Goal: Information Seeking & Learning: Learn about a topic

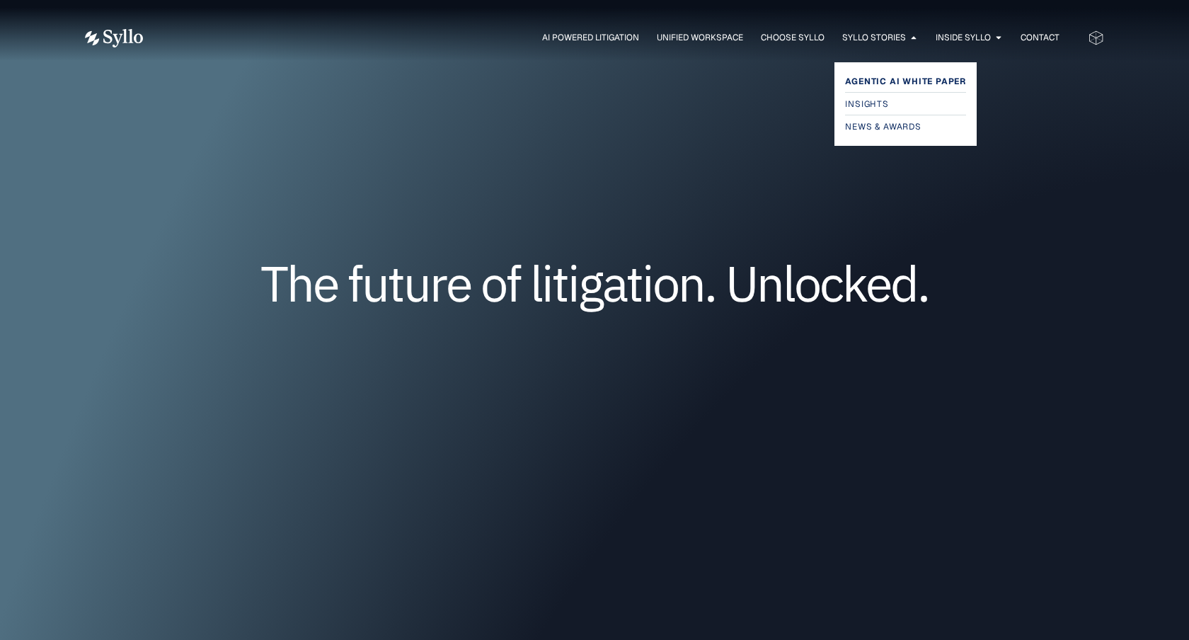
click at [874, 85] on span "Agentic AI White Paper" at bounding box center [905, 81] width 121 height 17
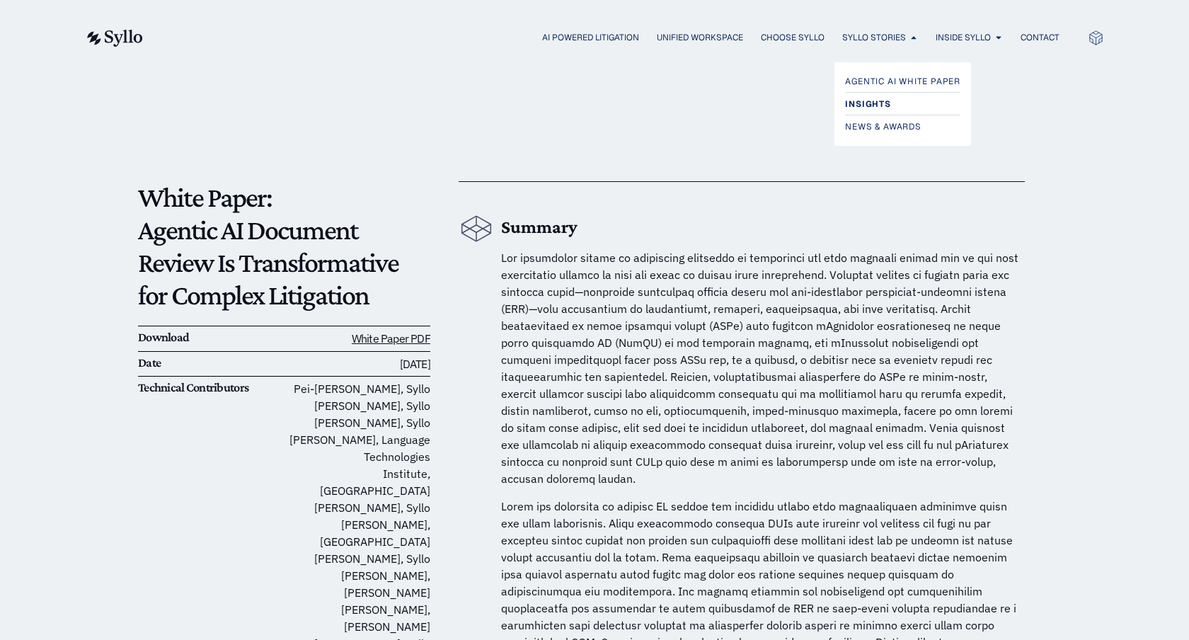
click at [872, 100] on span "Insights" at bounding box center [867, 104] width 45 height 17
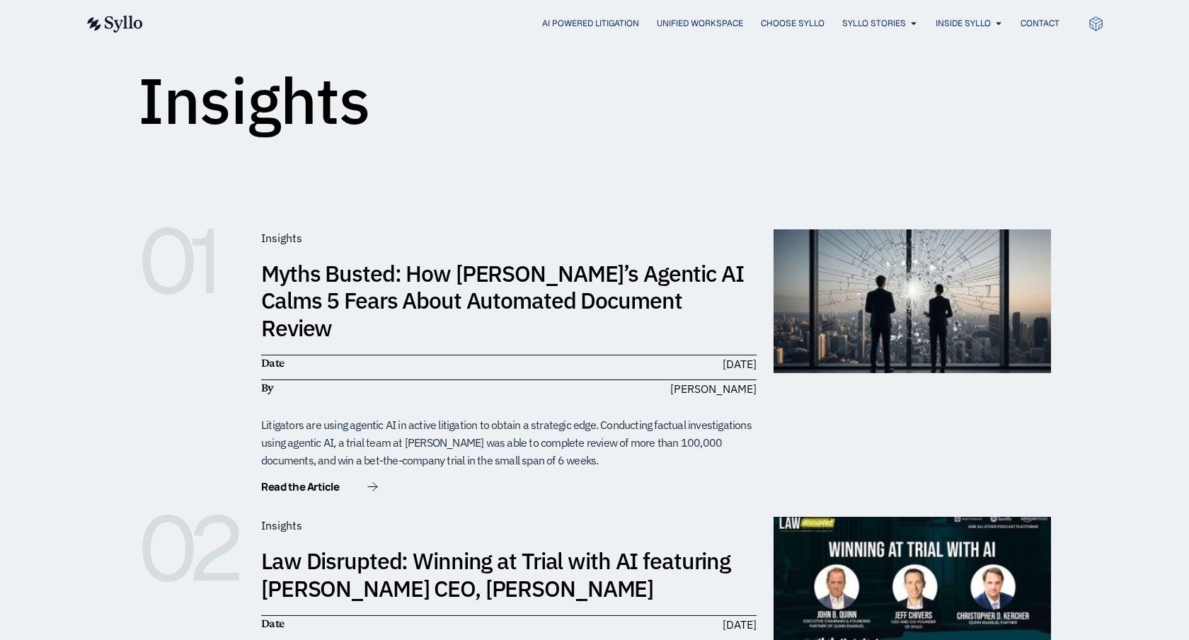
scroll to position [270, 0]
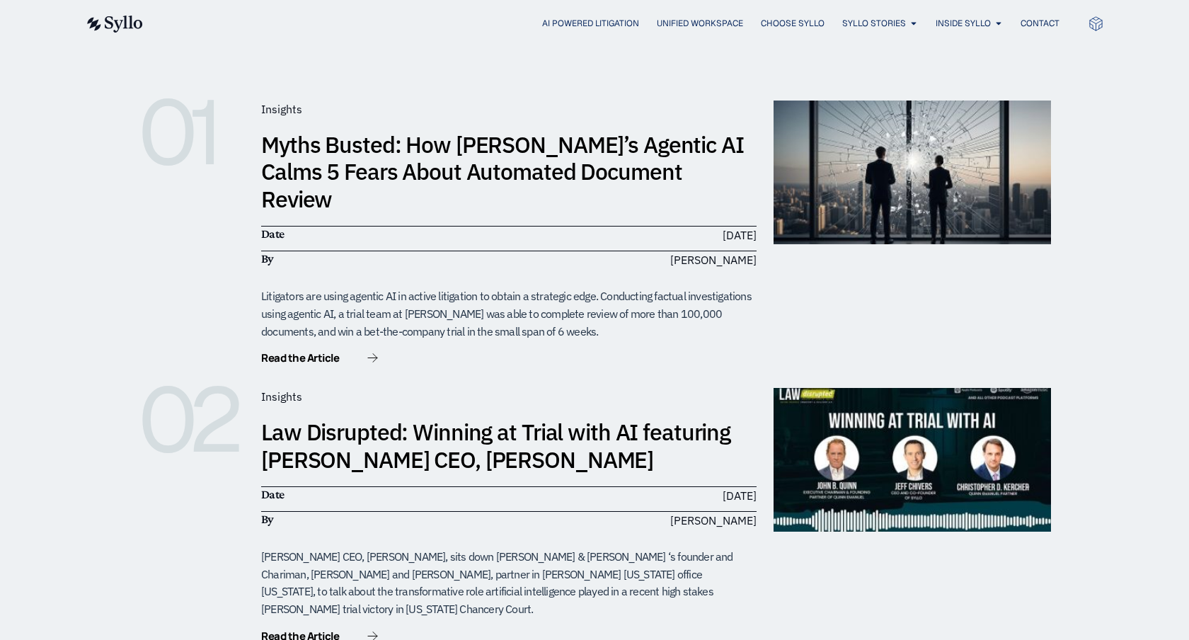
click at [487, 149] on link "Myths Busted: How Syllo’s Agentic AI Calms 5 Fears About Automated Document Rev…" at bounding box center [502, 171] width 482 height 84
click at [393, 417] on link "Law Disrupted: Winning at Trial with AI featuring [PERSON_NAME] CEO, [PERSON_NA…" at bounding box center [495, 445] width 469 height 57
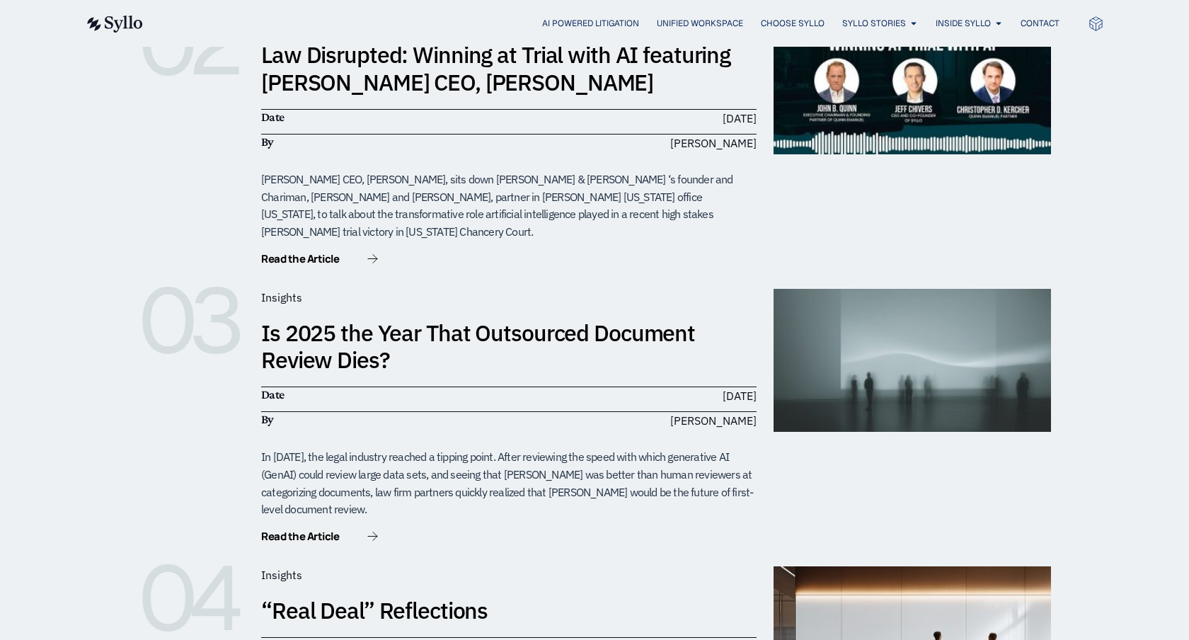
scroll to position [676, 0]
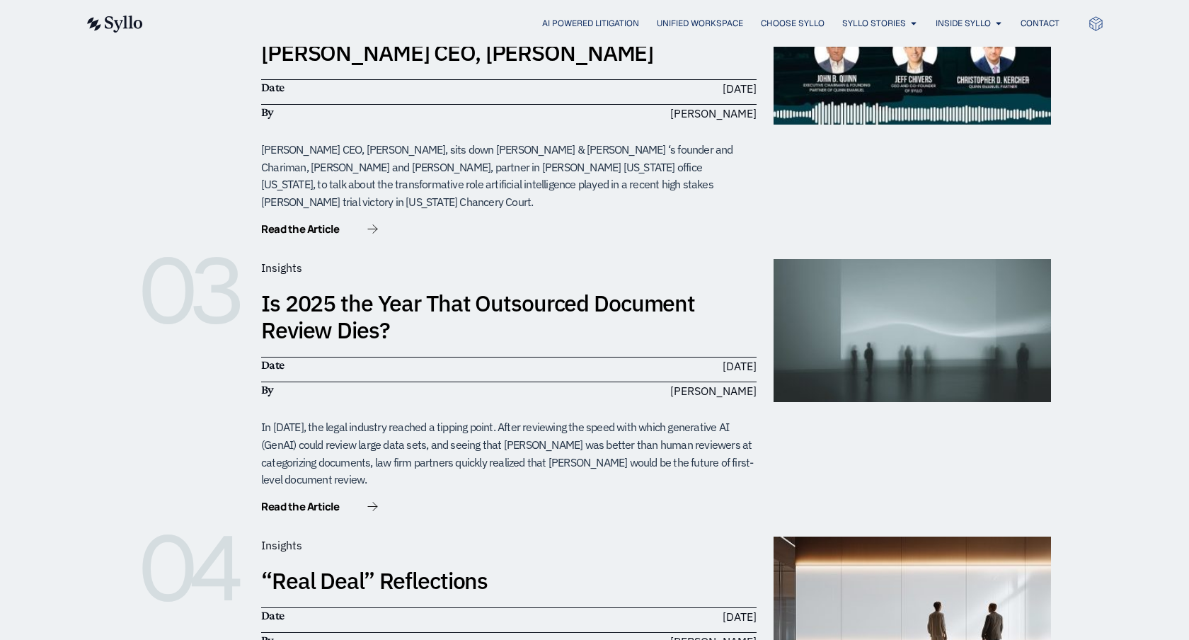
click at [382, 288] on link "Is 2025 the Year That Outsourced Document Review Dies?" at bounding box center [478, 316] width 434 height 57
click at [335, 565] on link "“Real Deal” Reflections" at bounding box center [374, 580] width 226 height 30
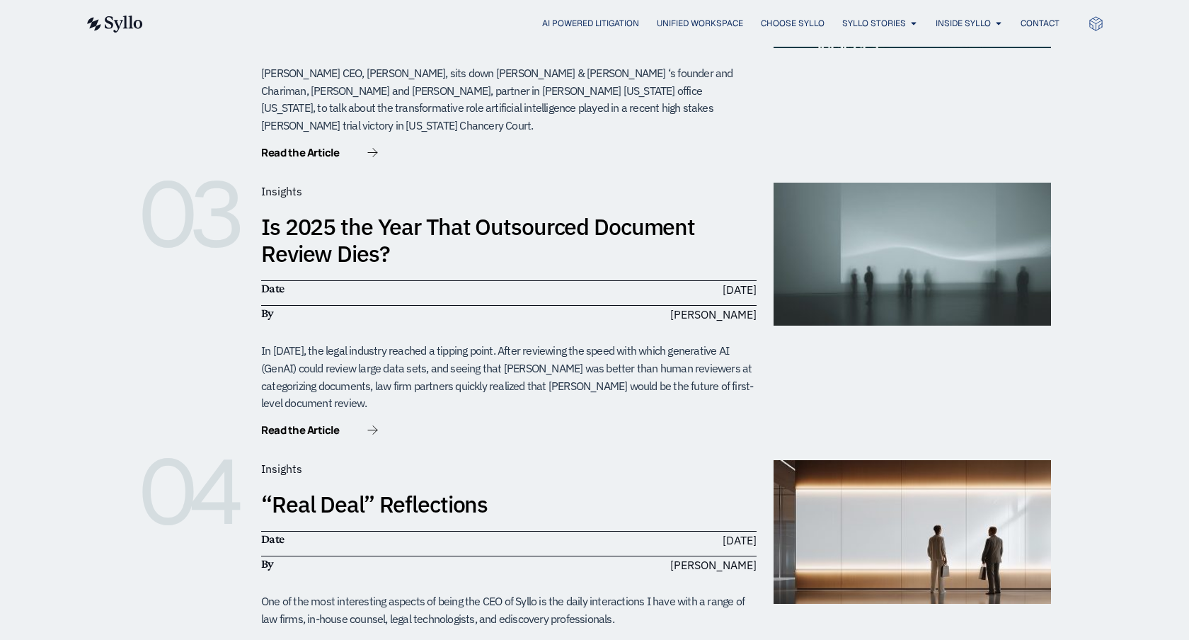
scroll to position [1276, 0]
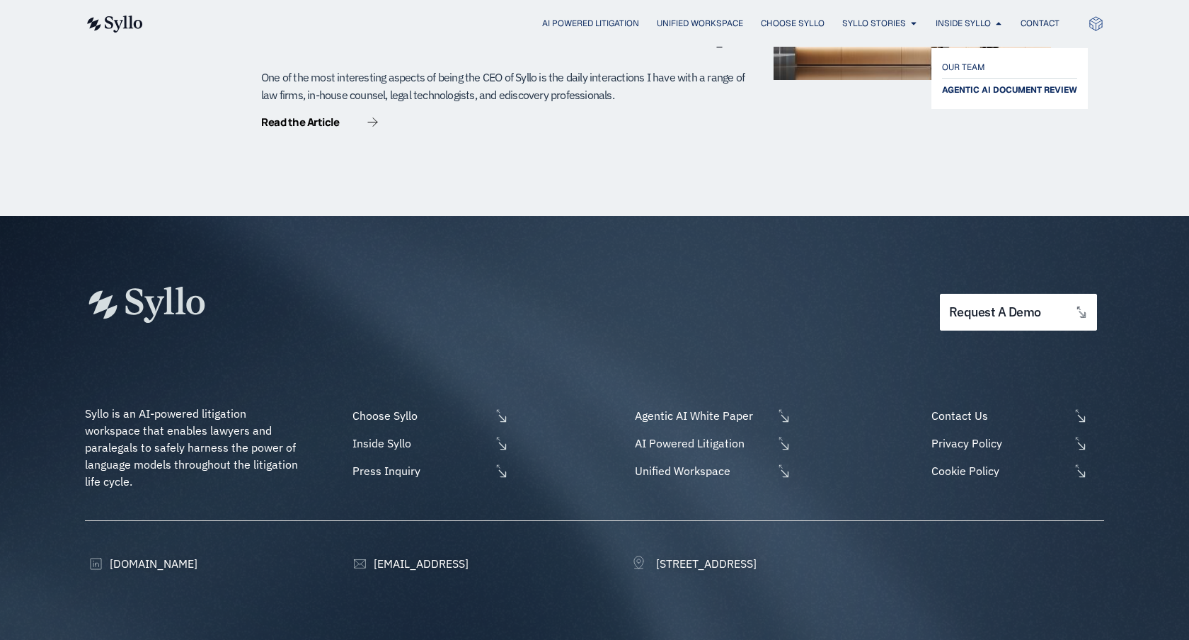
click at [952, 96] on span "AGENTIC AI DOCUMENT REVIEW" at bounding box center [1009, 89] width 135 height 17
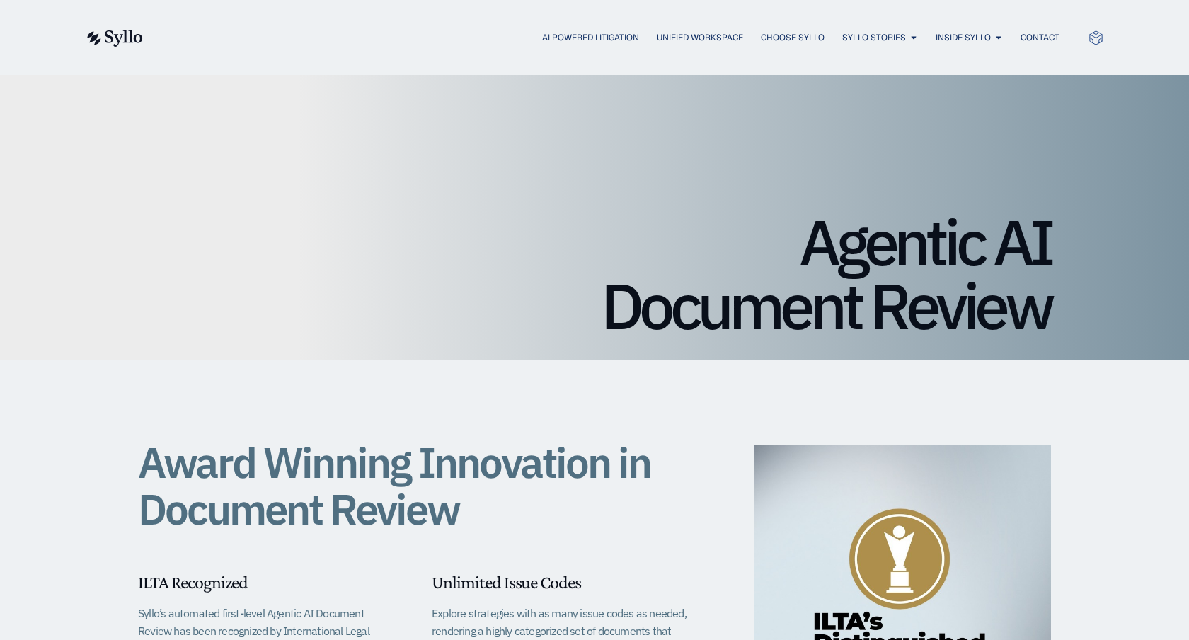
click at [105, 35] on img at bounding box center [114, 38] width 58 height 17
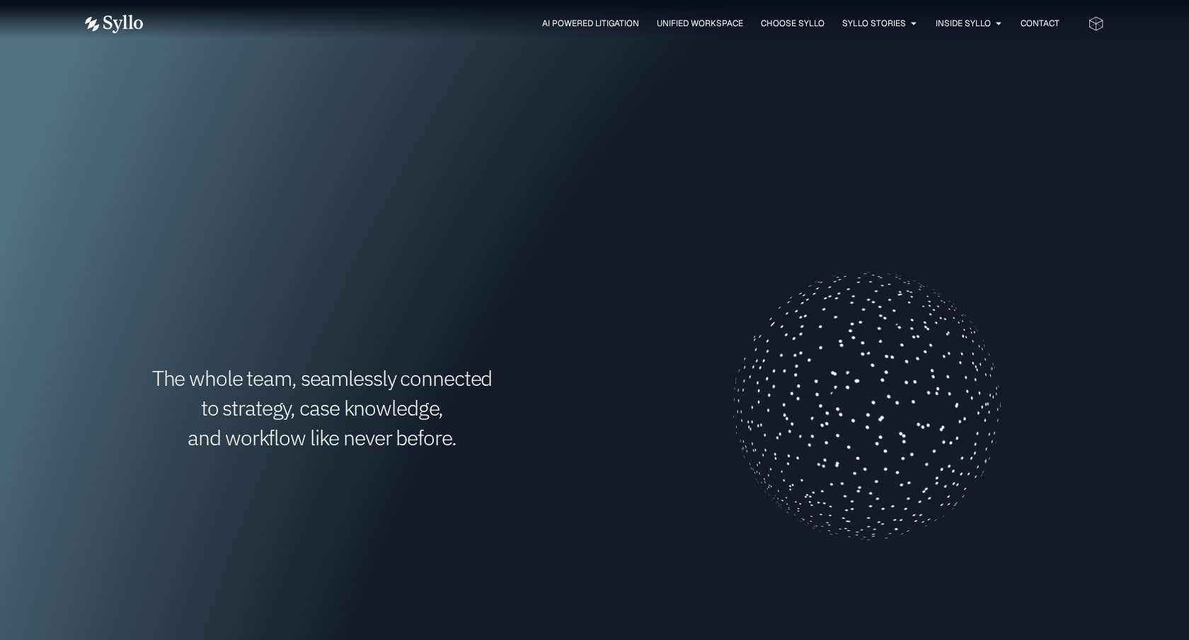
scroll to position [366, 0]
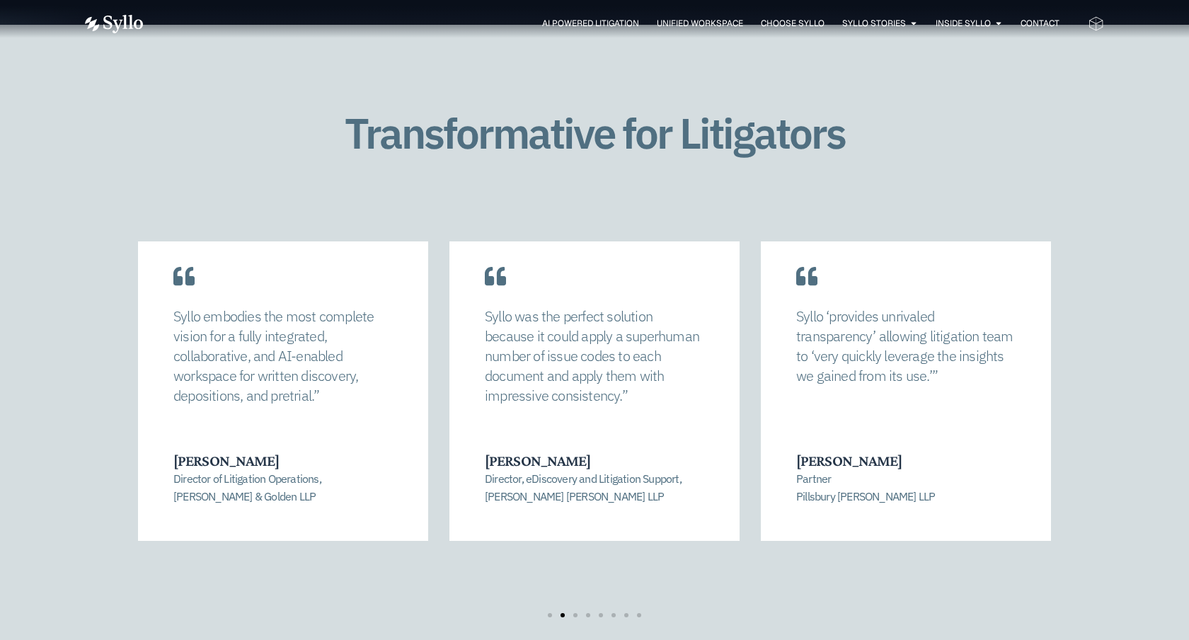
scroll to position [2917, 0]
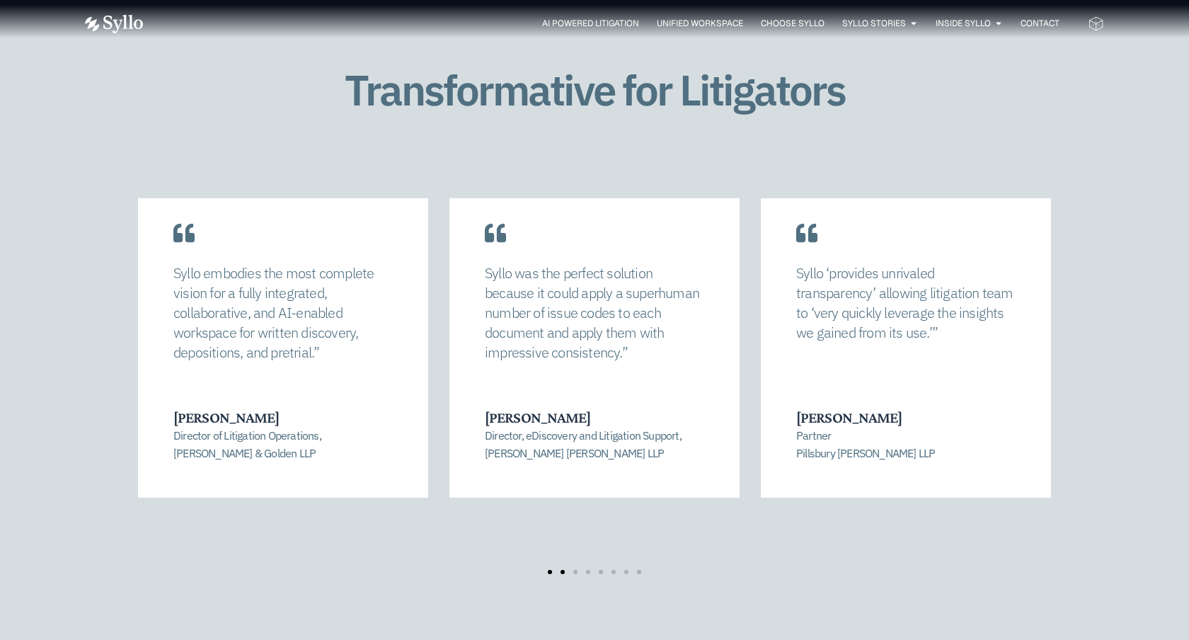
click at [550, 570] on span "Go to slide 1" at bounding box center [550, 572] width 4 height 4
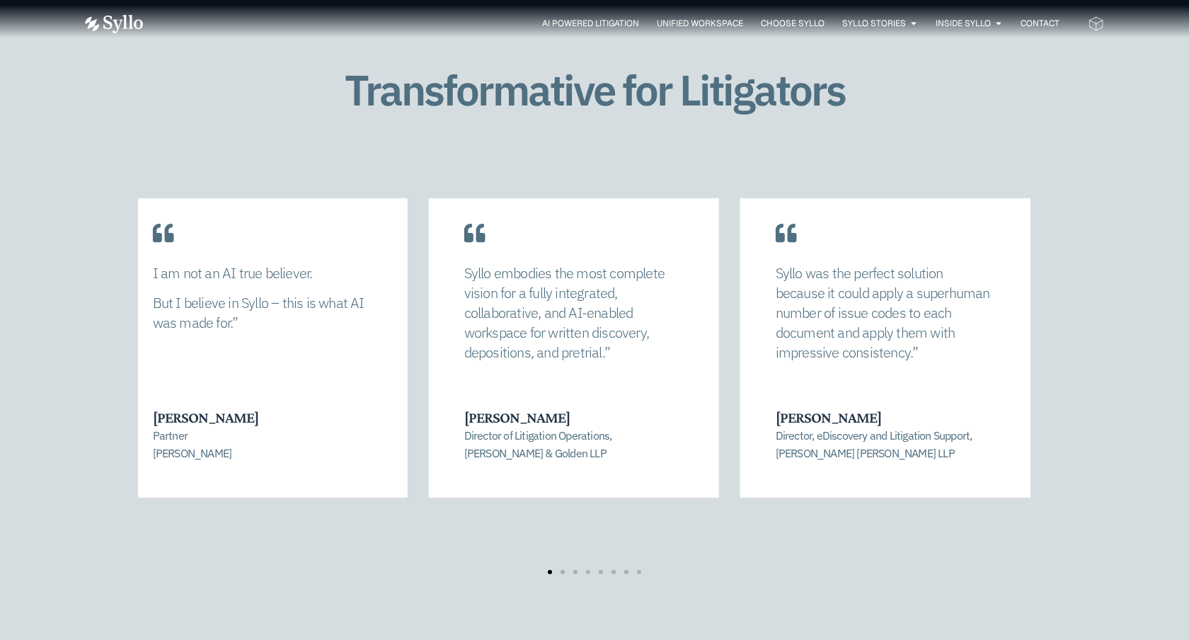
click at [531, 326] on p "Syllo embodies the most complete vision for a fully integrated, collaborative, …" at bounding box center [573, 312] width 219 height 99
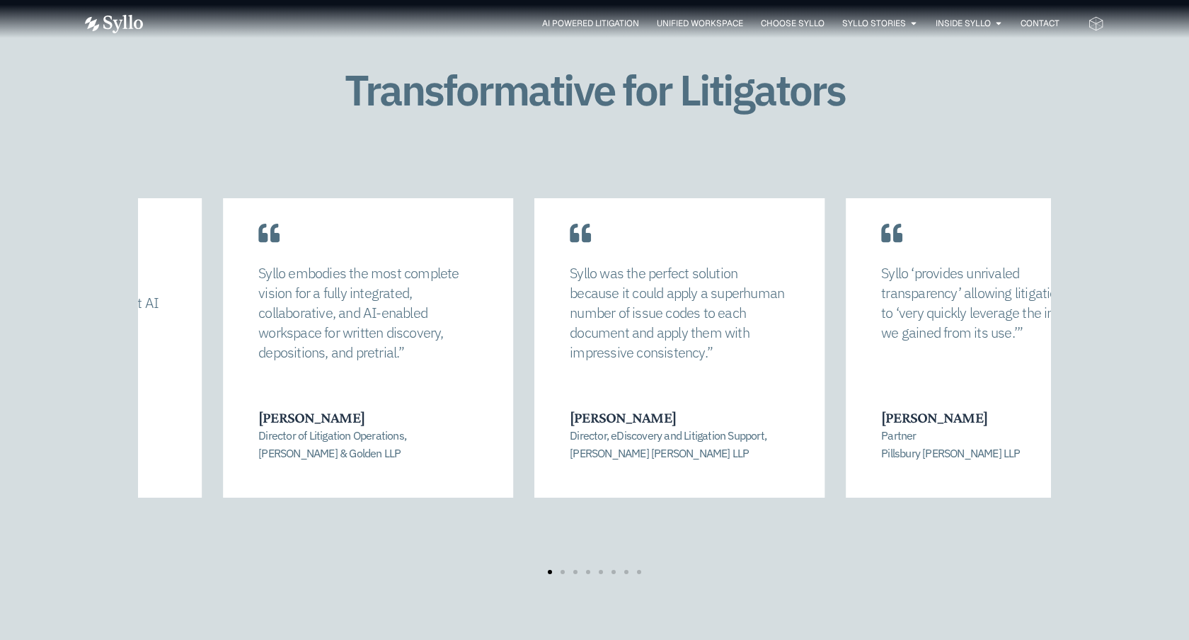
click at [423, 353] on div "Syllo embodies the most complete vision for a fully integrated, collaborative, …" at bounding box center [367, 317] width 219 height 109
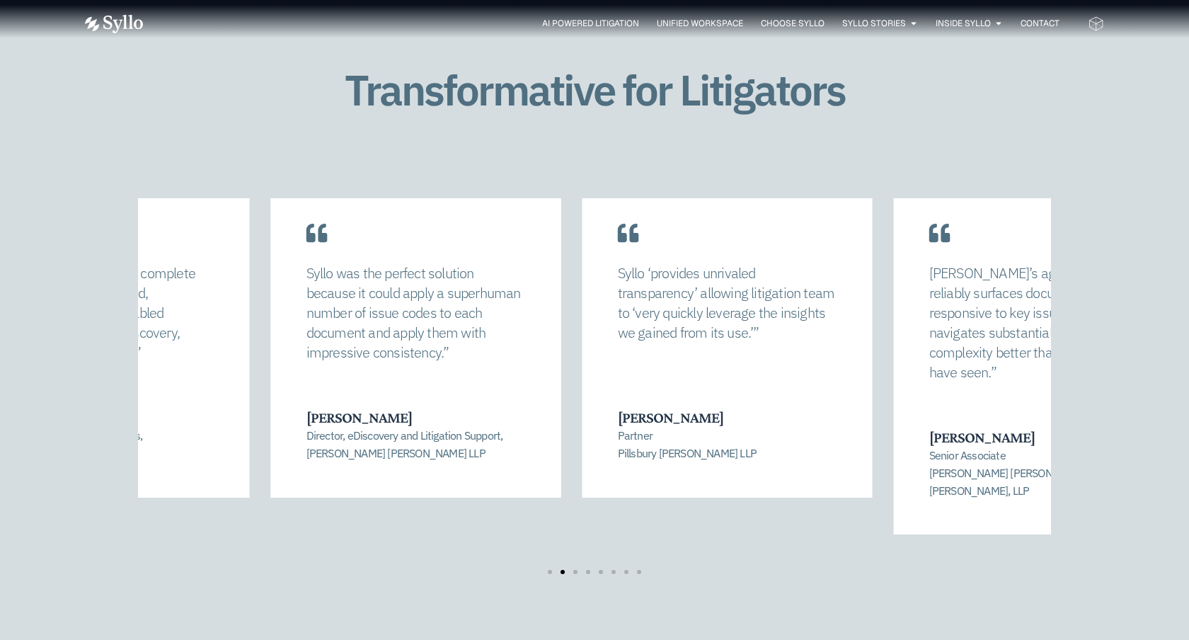
click at [427, 340] on div "Syllo was the perfect solution because it could apply a superhuman number of is…" at bounding box center [416, 334] width 290 height 325
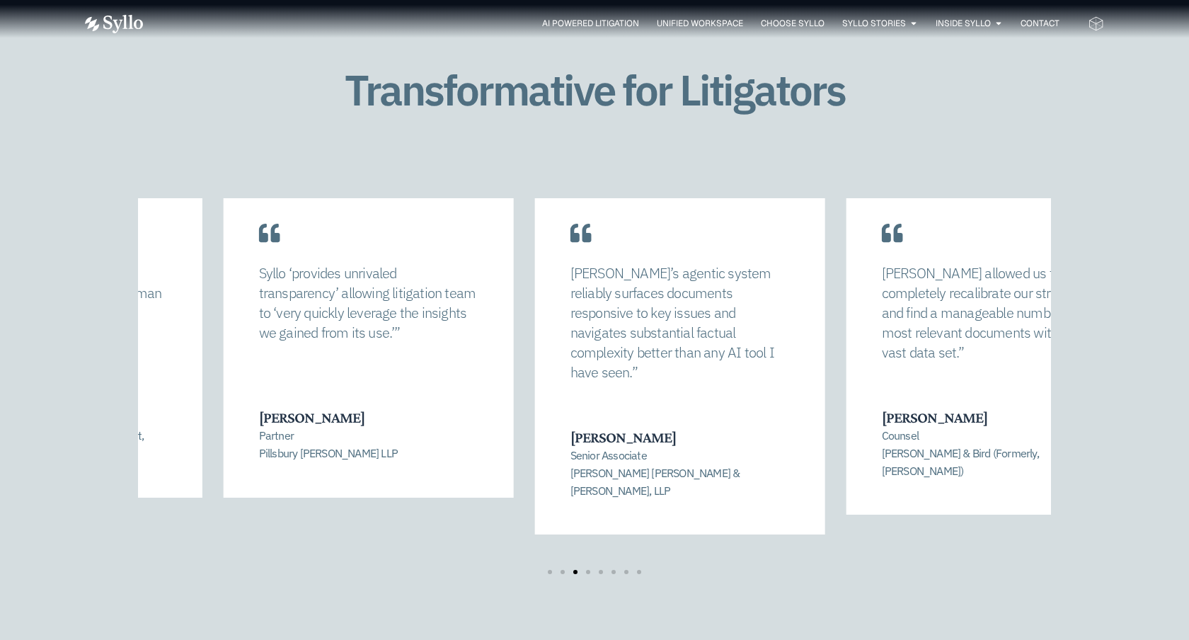
click at [279, 329] on p "Syllo ‘provides unrivaled transparency’ allowing litigation team to ‘very quick…" at bounding box center [368, 302] width 219 height 79
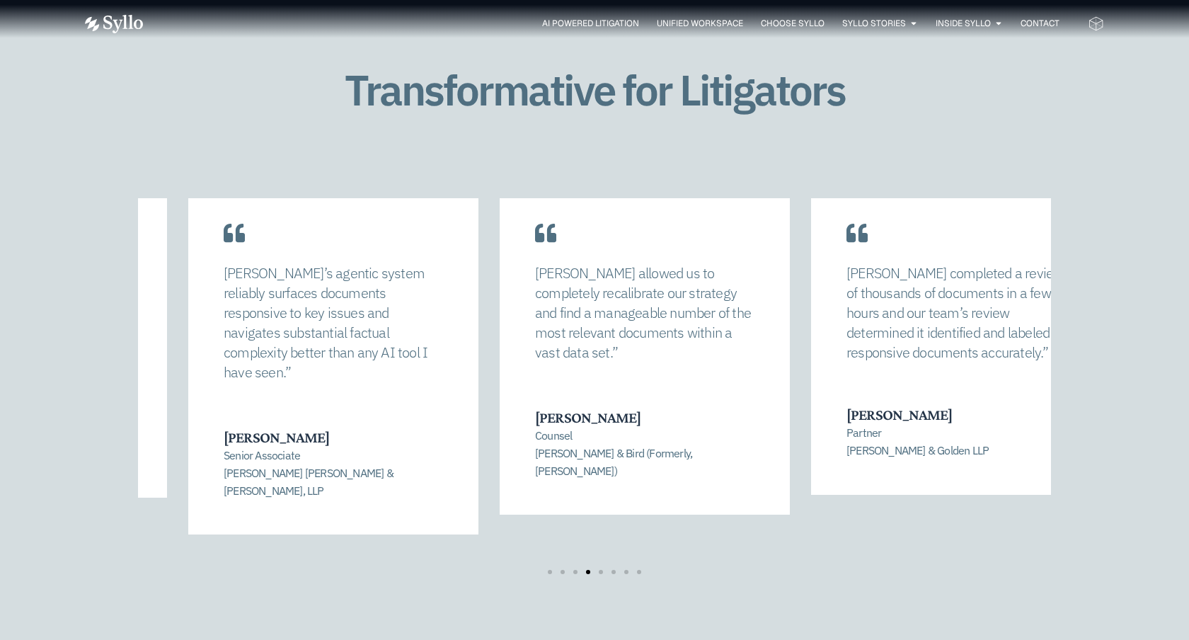
click at [383, 328] on p "Syllo’s agentic system reliably surfaces documents responsive to key issues and…" at bounding box center [333, 322] width 219 height 119
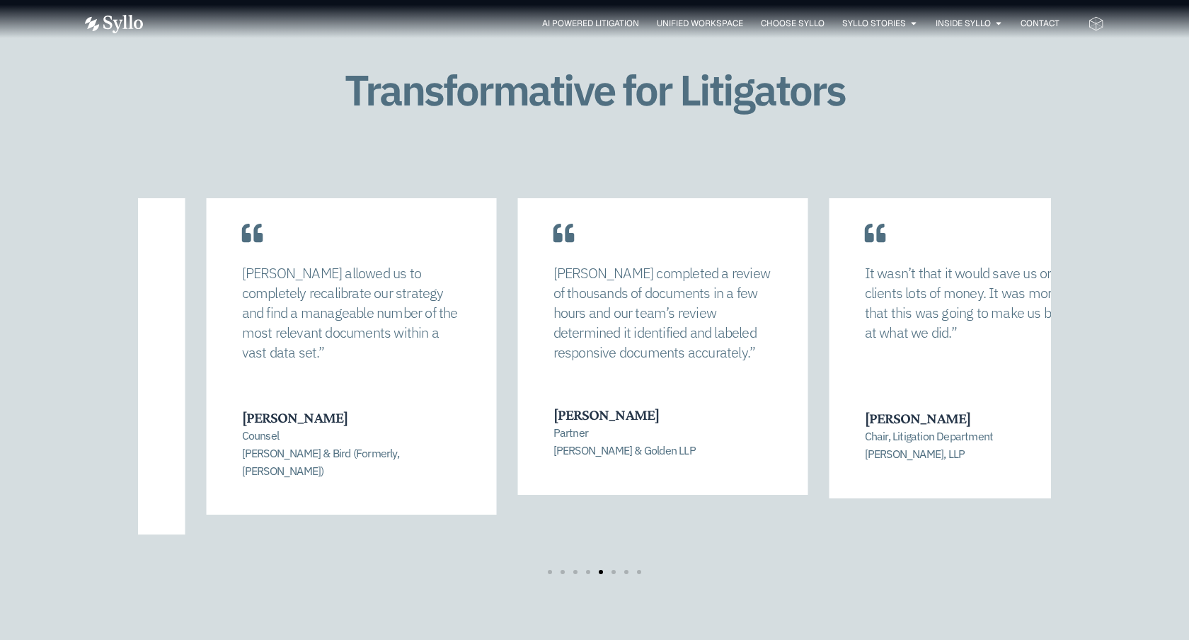
click at [367, 379] on div "Syllo allowed us to completely recalibrate our strategy and find a manageable n…" at bounding box center [352, 343] width 290 height 343
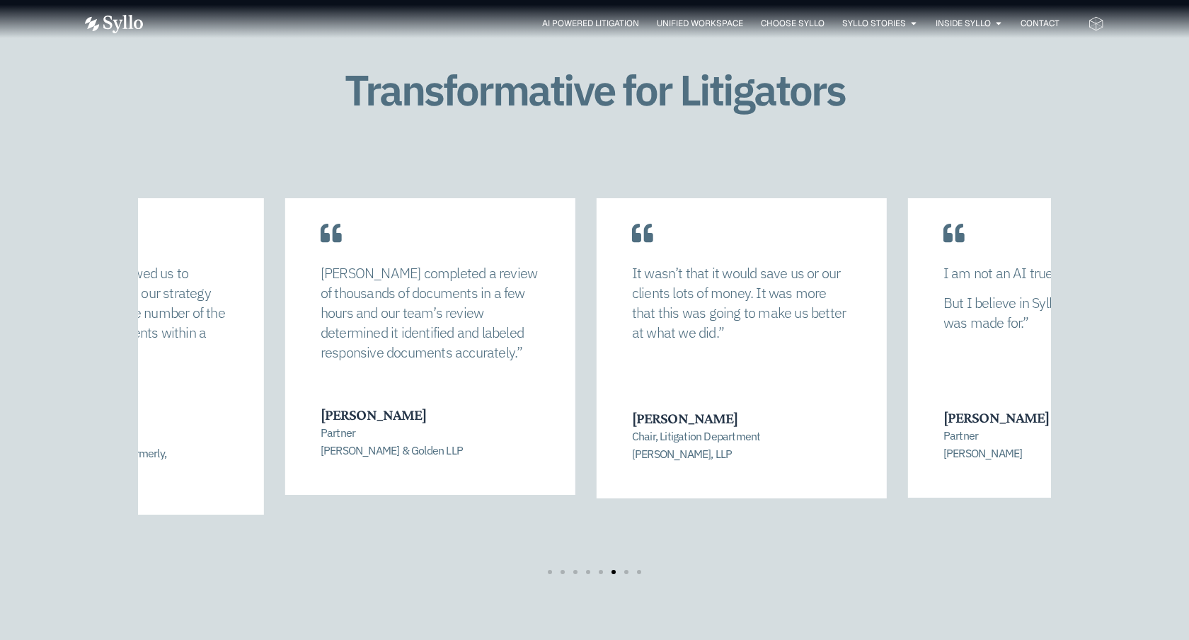
click at [410, 371] on div "Syllo completed a review of thousands of documents in a few hours and our team’…" at bounding box center [430, 333] width 290 height 323
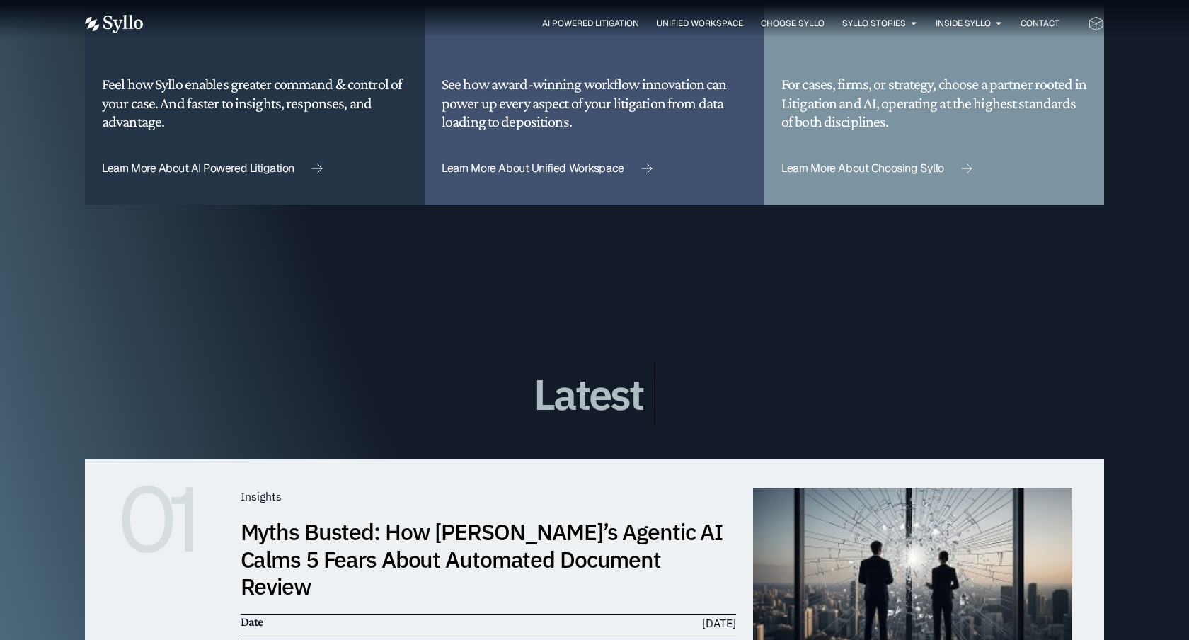
scroll to position [3658, 0]
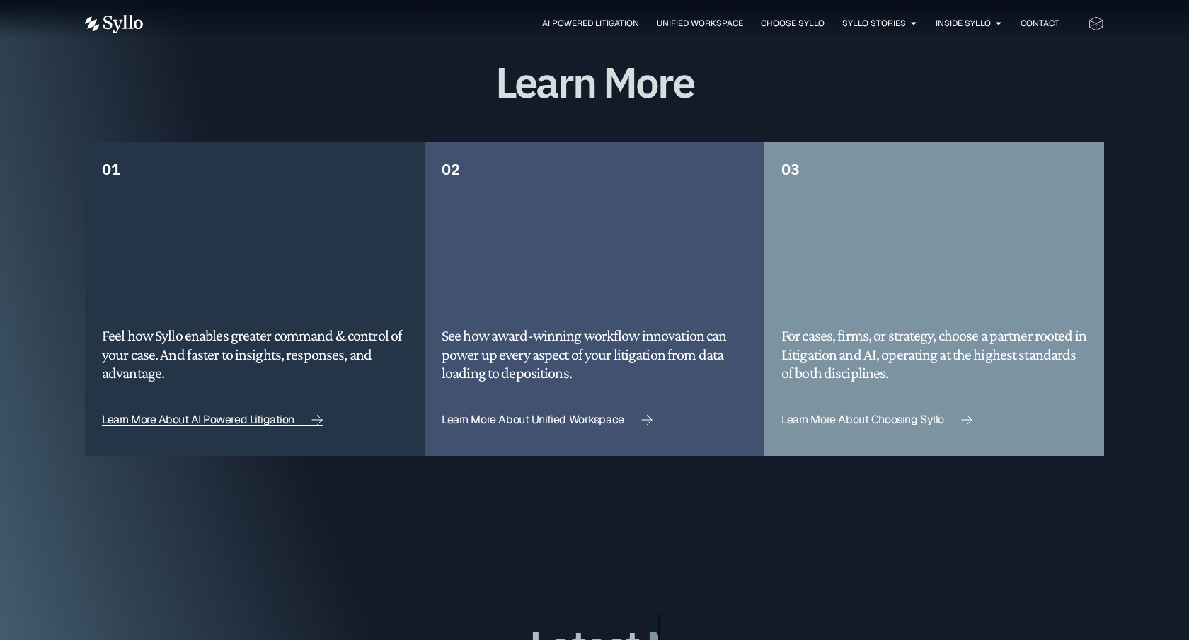
click at [228, 414] on span "Learn More About AI Powered Litigation" at bounding box center [198, 419] width 192 height 11
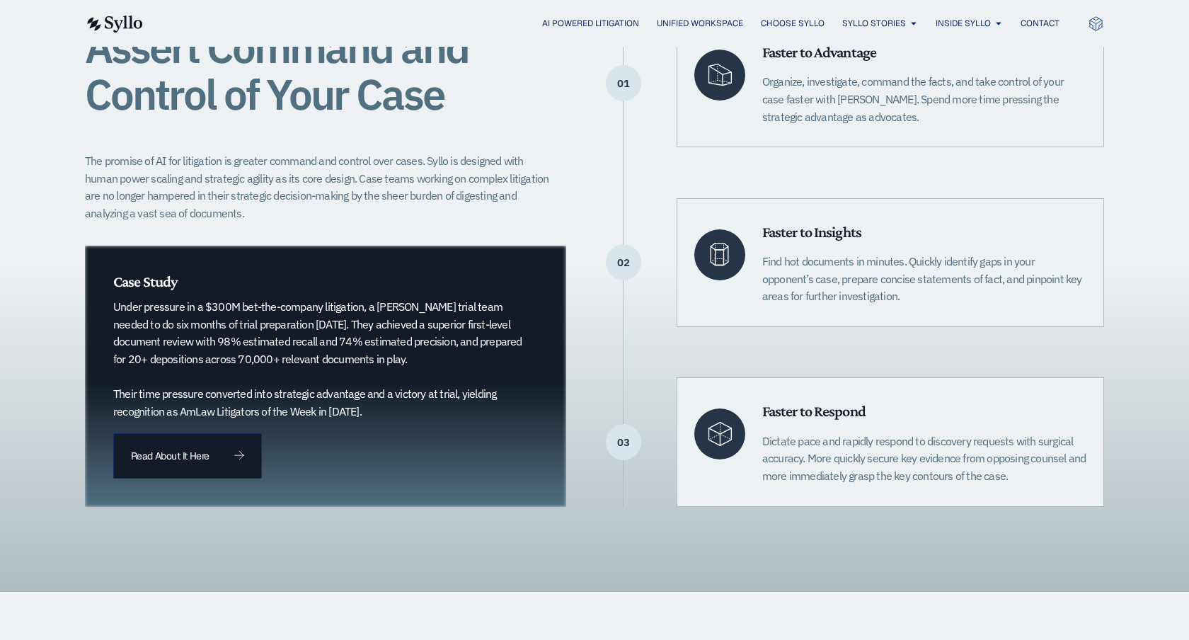
scroll to position [364, 0]
click at [148, 447] on link "Read About It Here" at bounding box center [187, 454] width 149 height 45
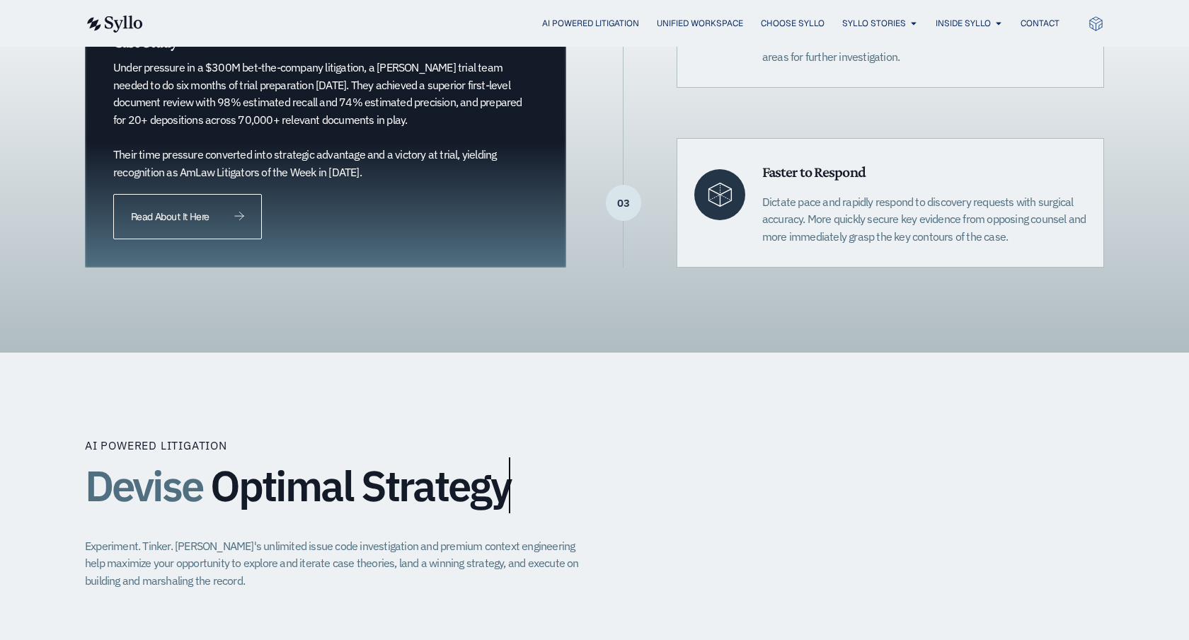
scroll to position [522, 0]
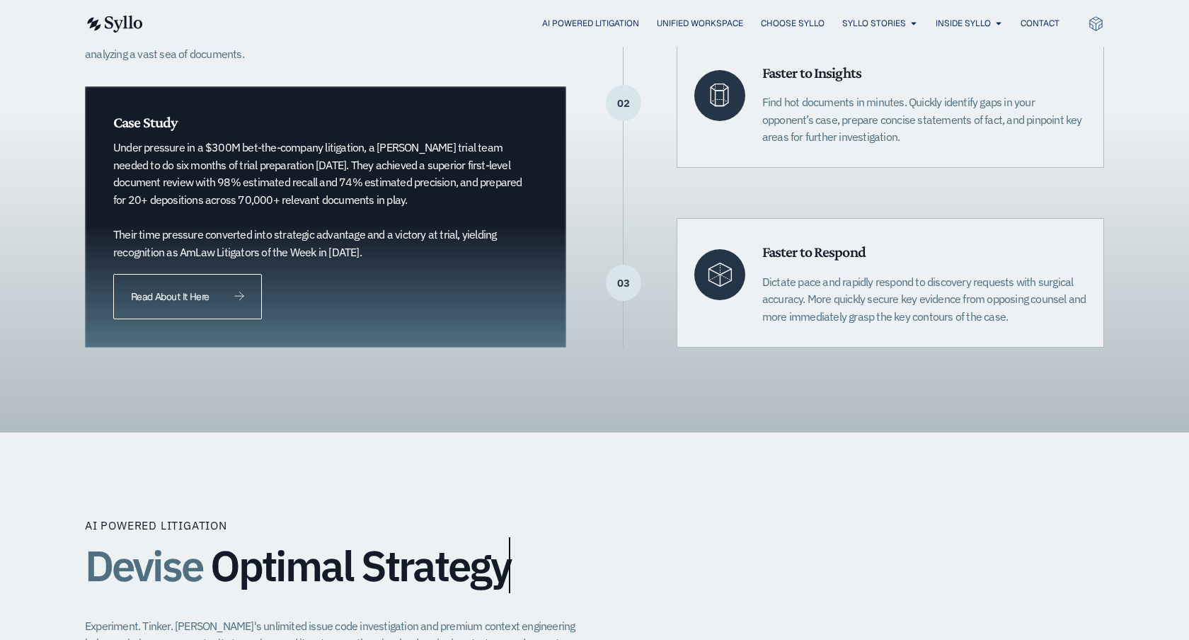
click at [187, 295] on span "Read About It Here" at bounding box center [170, 296] width 78 height 10
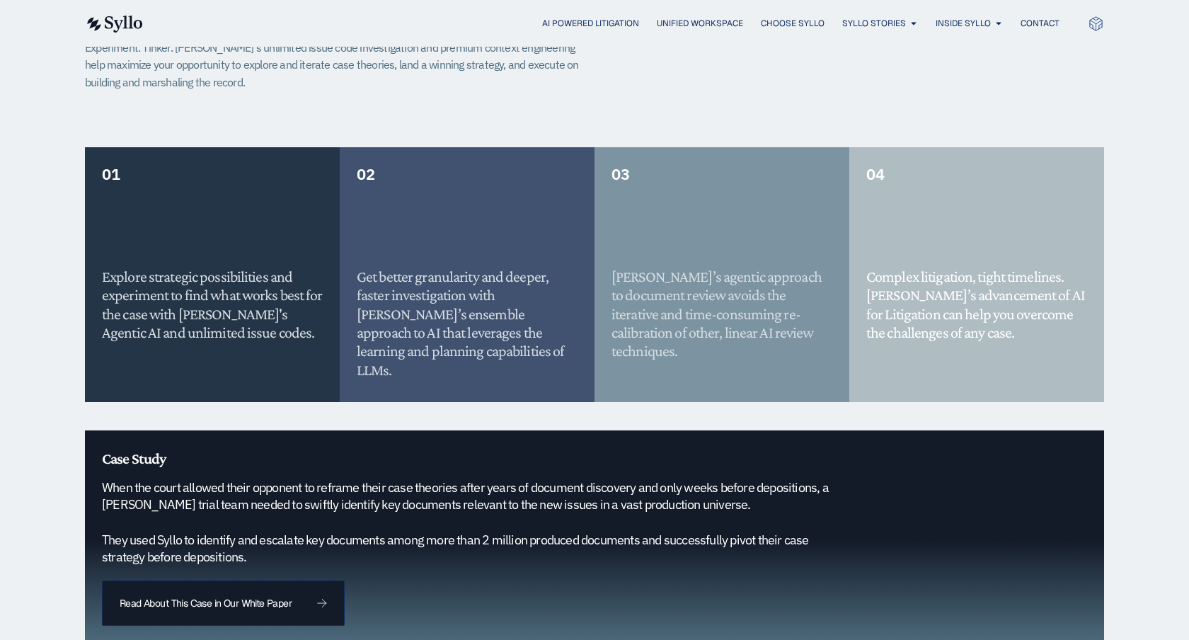
scroll to position [1159, 0]
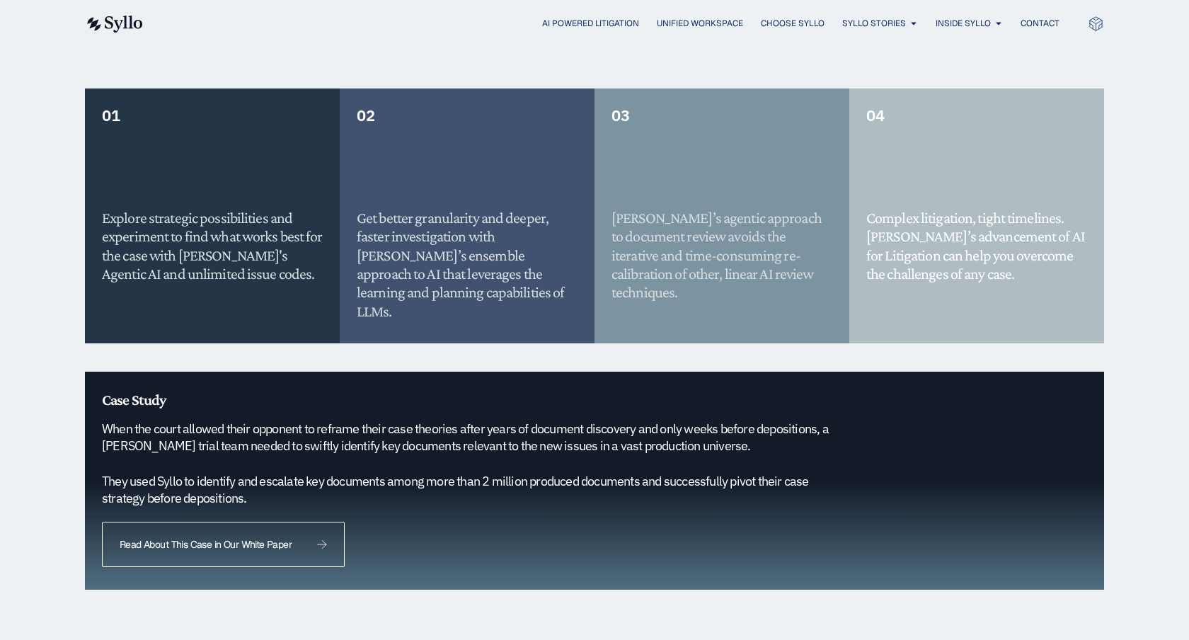
click at [306, 521] on link "Read About This Case in Our White Paper" at bounding box center [223, 543] width 243 height 45
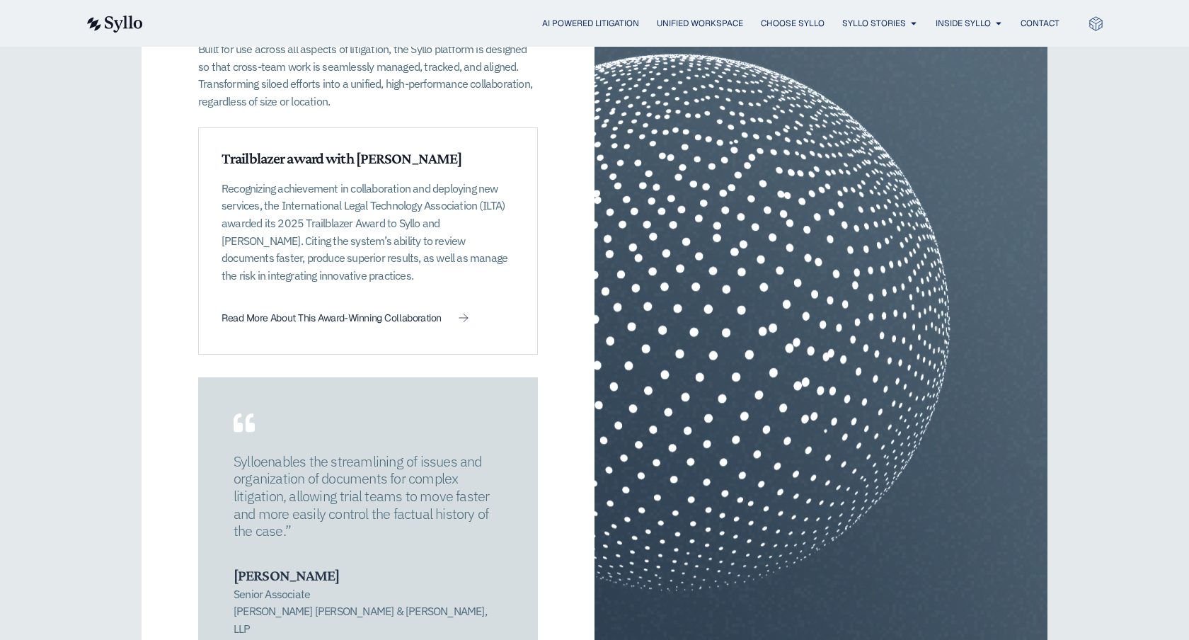
scroll to position [2068, 0]
click at [359, 314] on span "Read More About This Award-Winning Collaboration" at bounding box center [331, 319] width 220 height 10
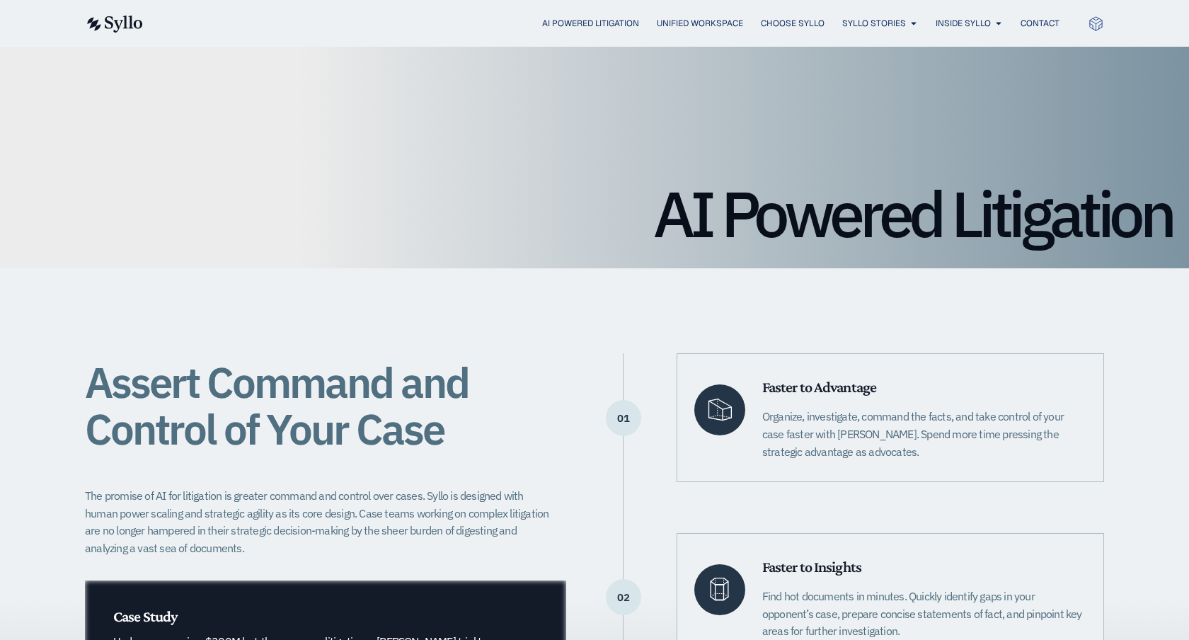
scroll to position [0, 0]
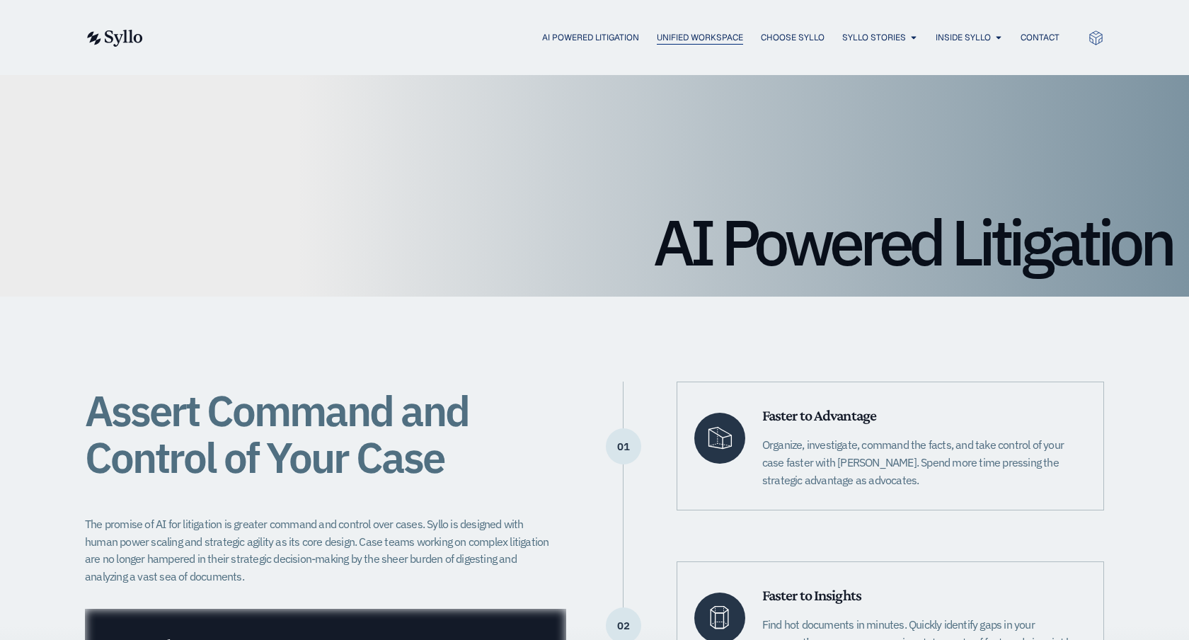
click at [681, 36] on span "Unified Workspace" at bounding box center [700, 37] width 86 height 13
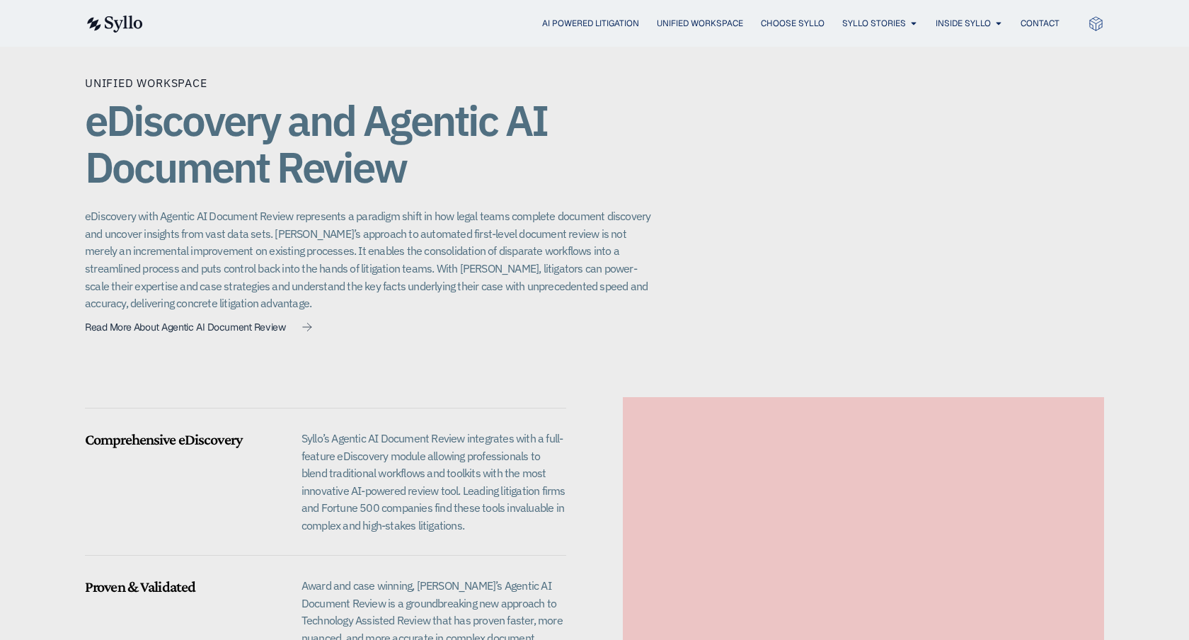
scroll to position [1009, 0]
